Goal: Find specific page/section: Find specific page/section

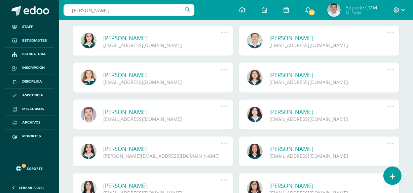
scroll to position [629, 0]
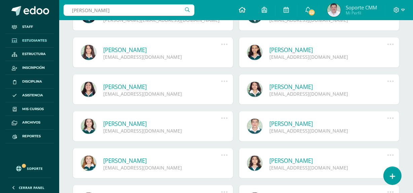
click at [241, 9] on icon at bounding box center [242, 10] width 7 height 6
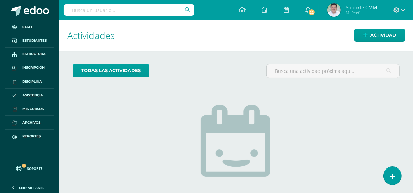
click at [125, 7] on input "text" at bounding box center [129, 9] width 131 height 11
type input "[PERSON_NAME]"
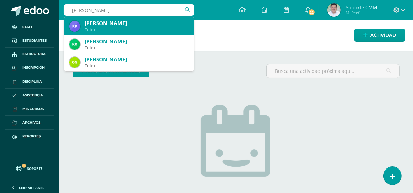
click at [115, 24] on div "[PERSON_NAME]" at bounding box center [137, 23] width 104 height 7
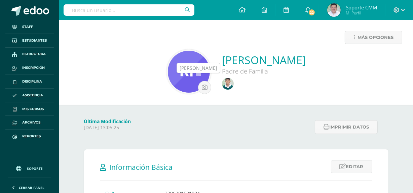
click at [222, 82] on img at bounding box center [228, 84] width 12 height 12
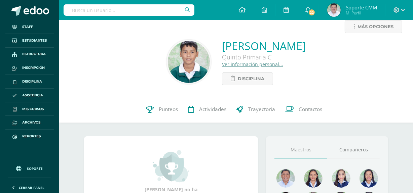
scroll to position [30, 0]
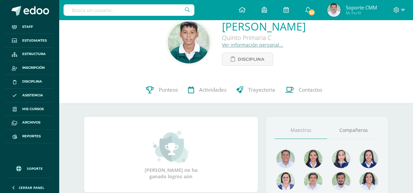
click at [222, 44] on link "Ver información personal..." at bounding box center [252, 45] width 61 height 6
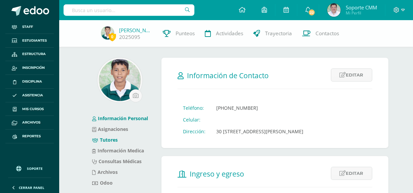
click at [110, 140] on link "Tutores" at bounding box center [105, 140] width 26 height 6
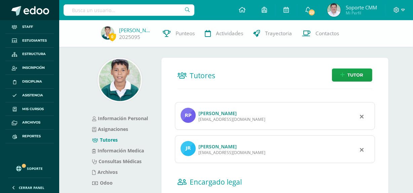
click at [36, 10] on span at bounding box center [37, 11] width 26 height 10
